Goal: Navigation & Orientation: Go to known website

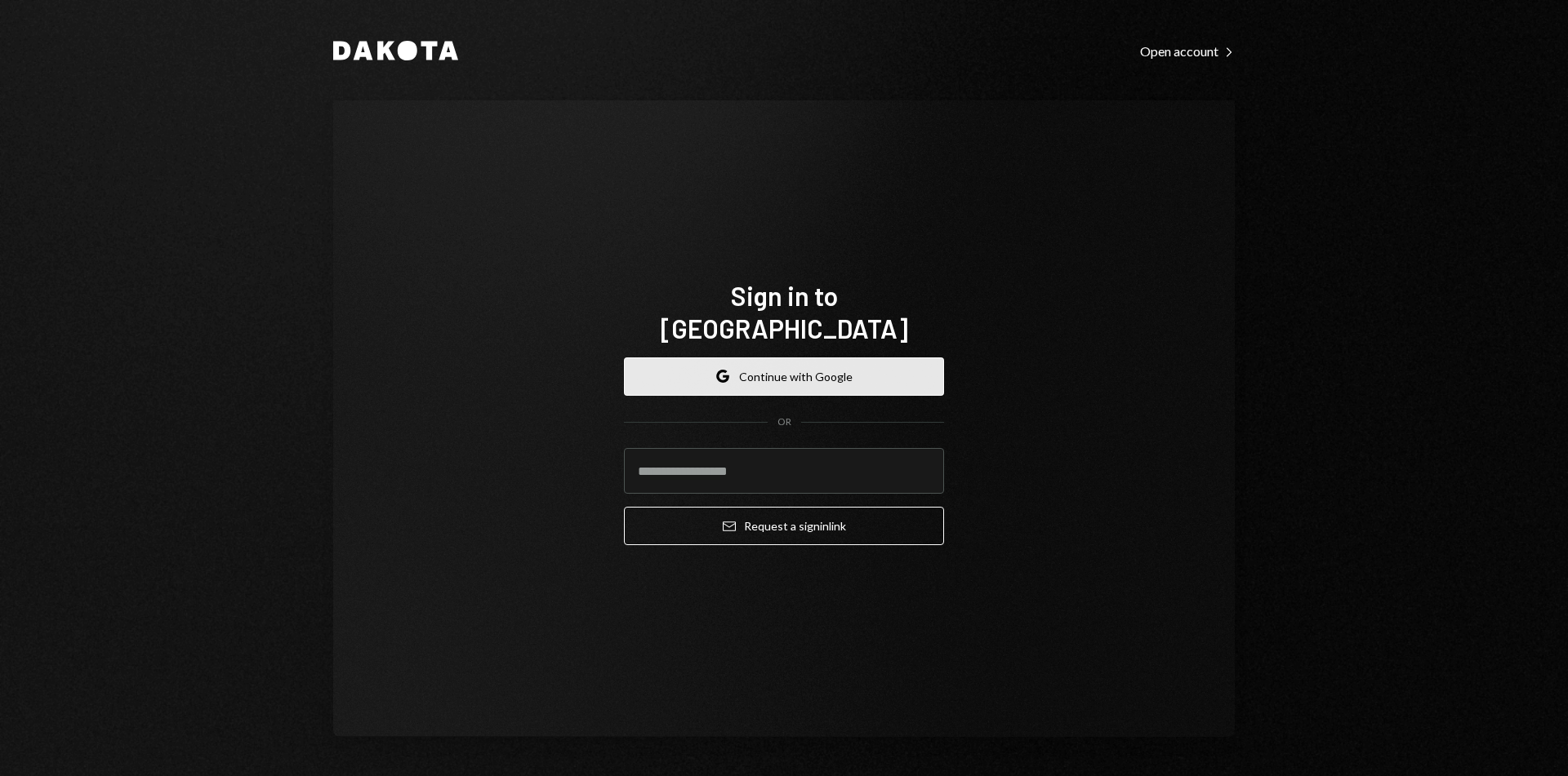
click at [834, 370] on button "Google Continue with Google" at bounding box center [784, 376] width 321 height 38
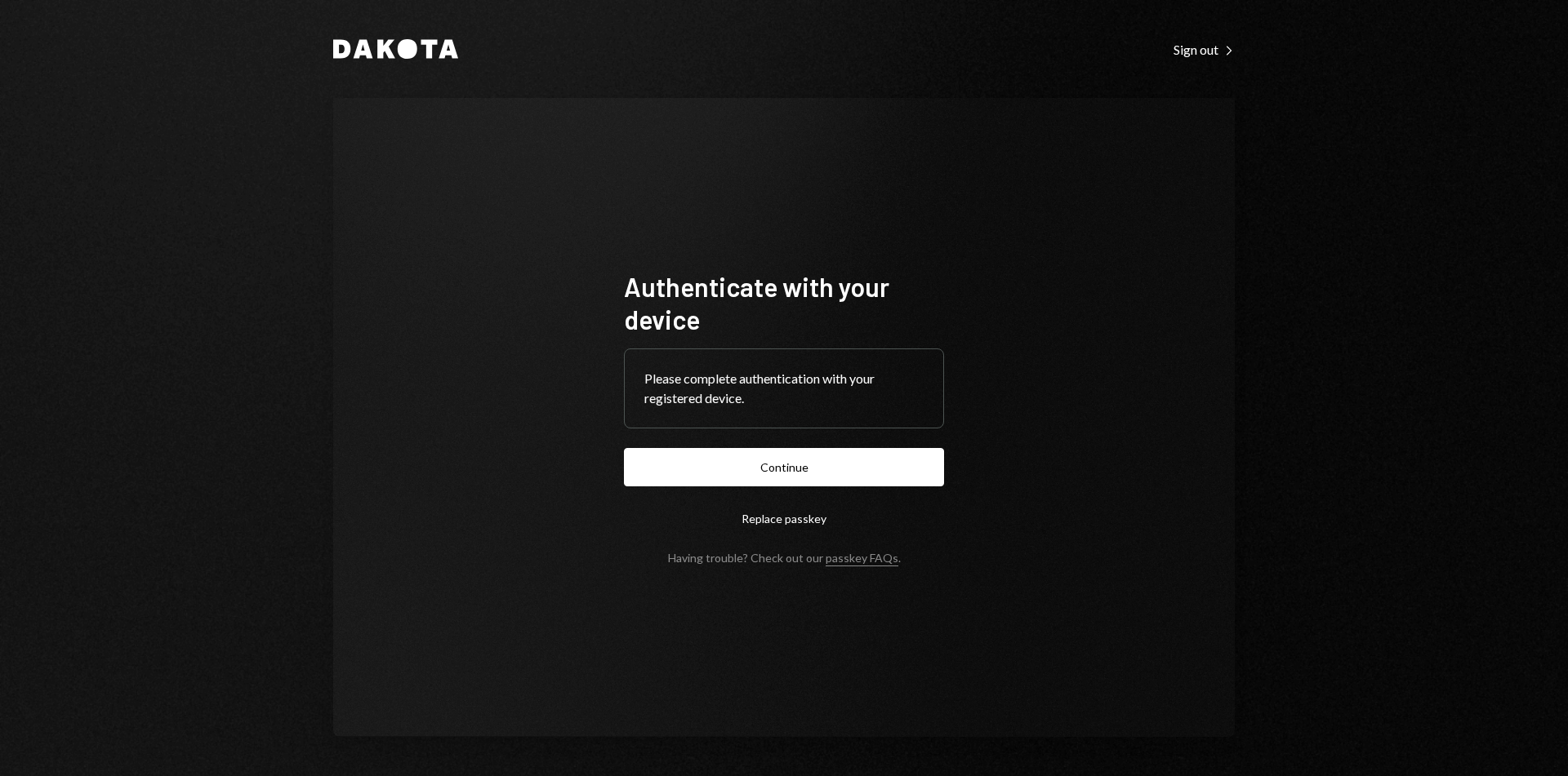
click at [776, 389] on div "Please complete authentication with your registered device." at bounding box center [784, 389] width 280 height 39
click at [752, 452] on button "Continue" at bounding box center [784, 467] width 321 height 38
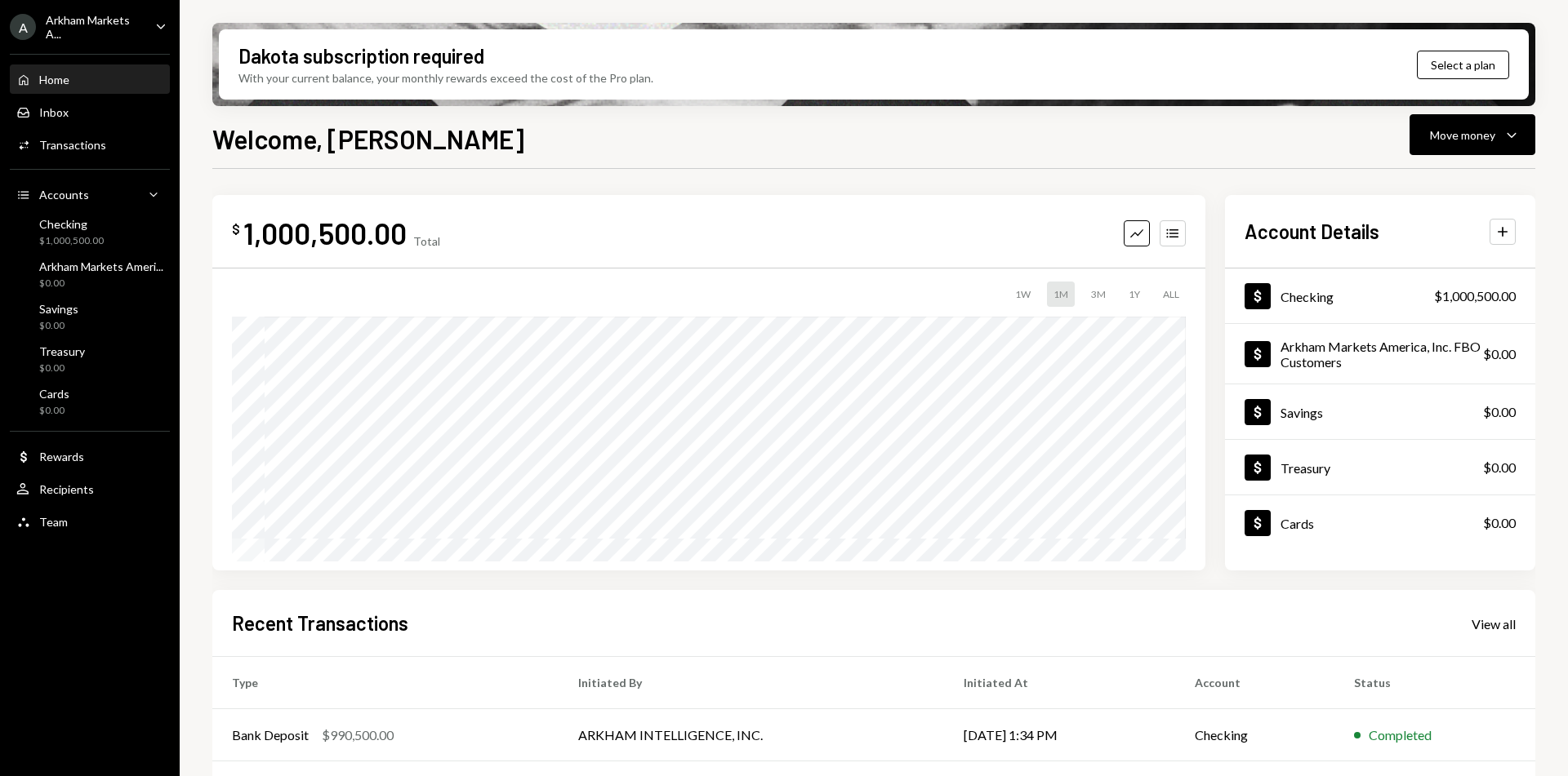
click at [132, 30] on div "Arkham Markets A..." at bounding box center [93, 27] width 96 height 28
